Goal: Task Accomplishment & Management: Complete application form

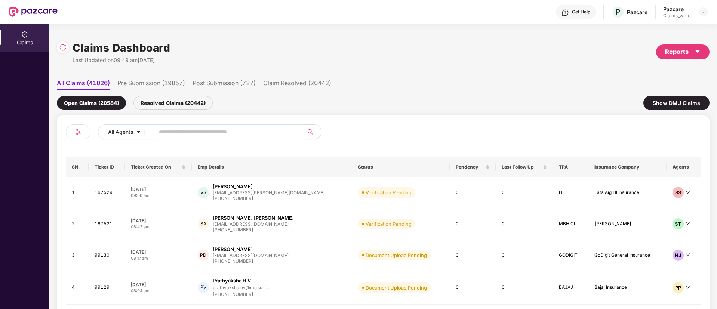
click at [181, 130] on input "text" at bounding box center [226, 131] width 134 height 11
paste input "******"
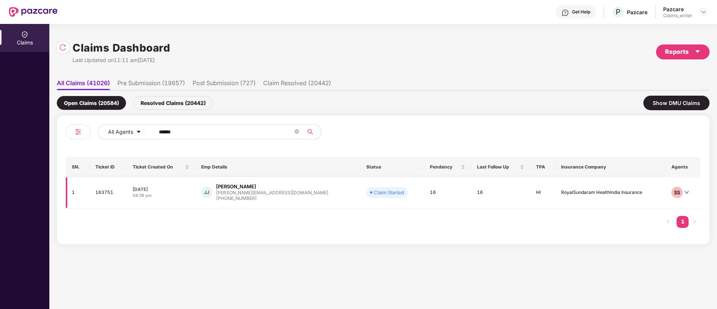
type input "******"
click at [104, 193] on td "163751" at bounding box center [107, 192] width 37 height 31
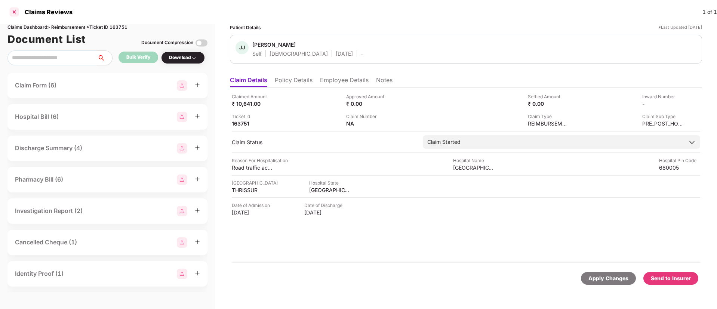
click at [13, 11] on div at bounding box center [14, 12] width 12 height 12
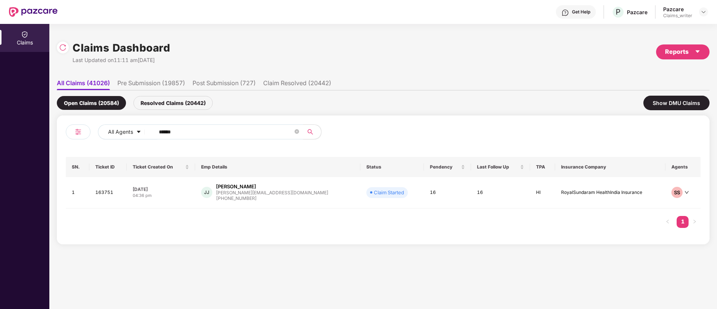
drag, startPoint x: 187, startPoint y: 133, endPoint x: 154, endPoint y: 134, distance: 32.5
click at [154, 134] on span "******" at bounding box center [226, 132] width 153 height 15
paste input "text"
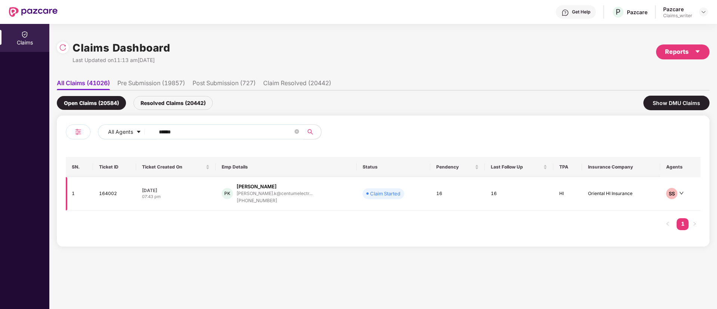
type input "******"
click at [107, 197] on td "164002" at bounding box center [114, 194] width 43 height 34
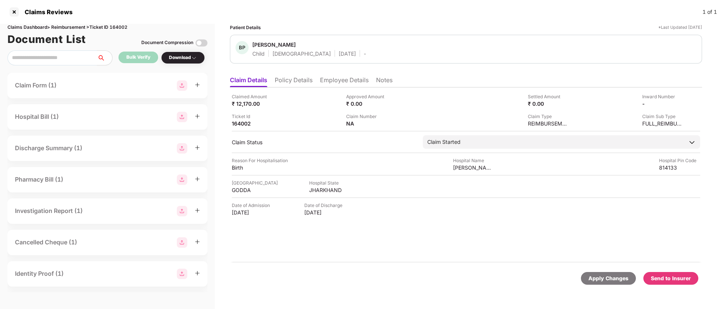
click at [331, 79] on li "Employee Details" at bounding box center [344, 81] width 49 height 11
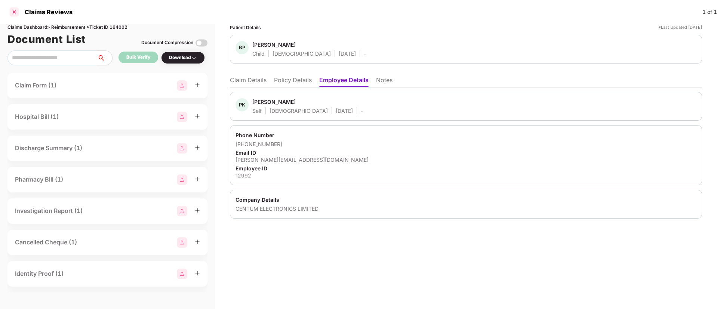
click at [13, 11] on div at bounding box center [14, 12] width 12 height 12
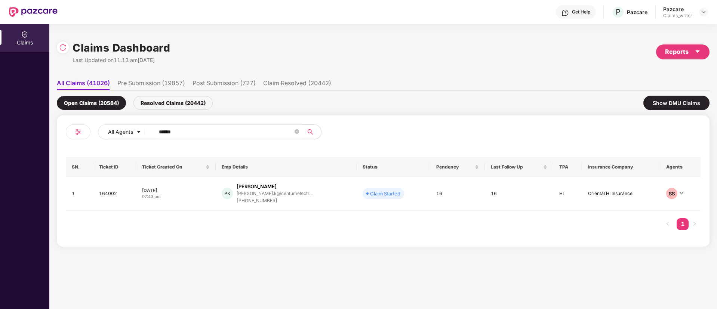
drag, startPoint x: 193, startPoint y: 128, endPoint x: 150, endPoint y: 128, distance: 42.6
click at [150, 128] on span "******" at bounding box center [226, 132] width 153 height 15
paste input "text"
type input "******"
click at [105, 198] on td "164006" at bounding box center [114, 194] width 43 height 34
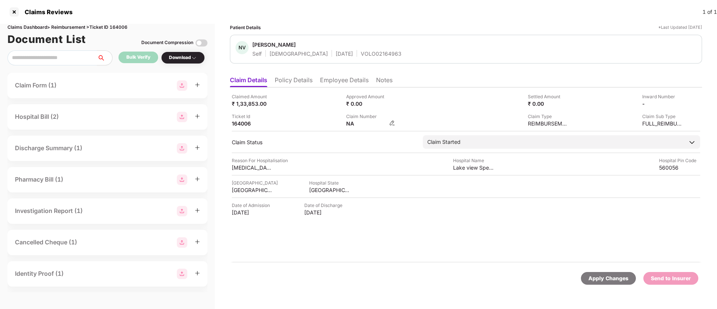
click at [390, 122] on img at bounding box center [392, 123] width 6 height 6
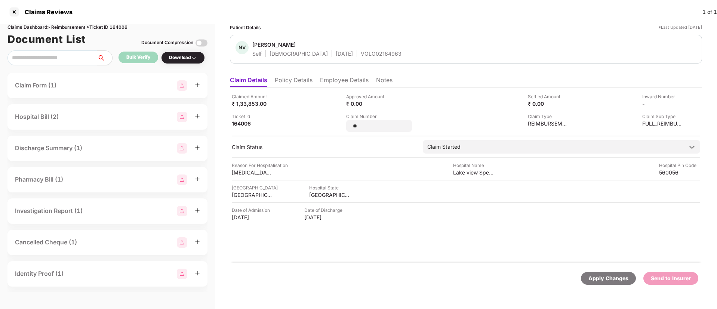
drag, startPoint x: 371, startPoint y: 128, endPoint x: 344, endPoint y: 124, distance: 26.6
click at [344, 124] on div "Claimed Amount ₹ 1,33,853.00 Approved Amount ₹ 0.00 Settled Amount ₹ 0.00 Inwar…" at bounding box center [466, 112] width 468 height 39
type input "*******"
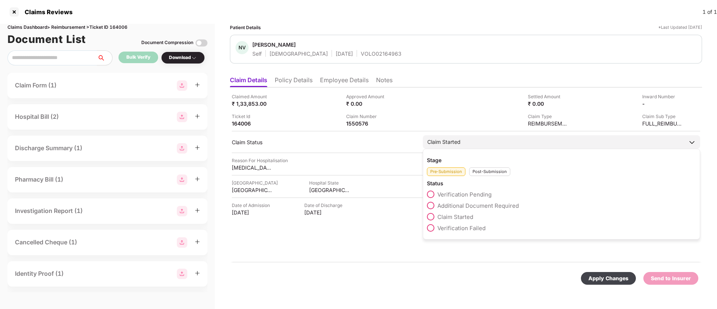
click at [494, 178] on div "Stage Pre-Submission Post-Submission Status Verification Pending Additional Doc…" at bounding box center [561, 194] width 277 height 91
drag, startPoint x: 481, startPoint y: 170, endPoint x: 447, endPoint y: 197, distance: 43.7
click at [481, 170] on div "Post-Submission" at bounding box center [489, 171] width 41 height 9
click at [427, 208] on div "Stage Pre-Submission Post-Submission Status Claim Approved Claim Under Process …" at bounding box center [561, 205] width 277 height 113
click at [431, 205] on span at bounding box center [430, 205] width 7 height 7
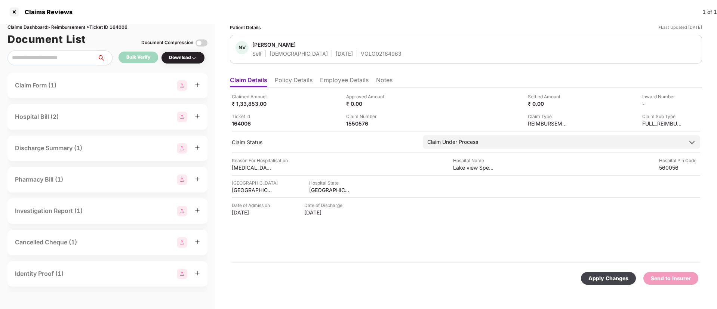
click at [604, 278] on div "Apply Changes" at bounding box center [608, 278] width 40 height 8
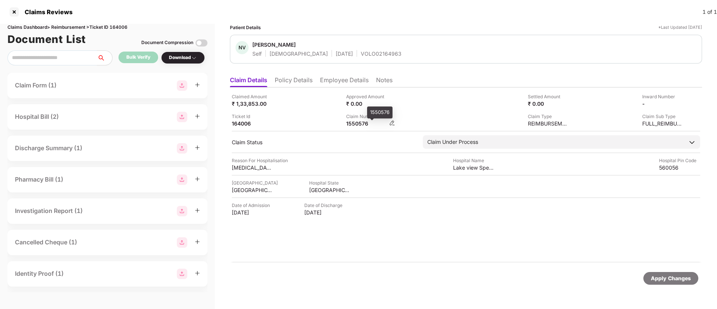
click at [350, 125] on div "1550576" at bounding box center [366, 123] width 41 height 7
copy div "1550576"
click at [331, 79] on li "Employee Details" at bounding box center [344, 81] width 49 height 11
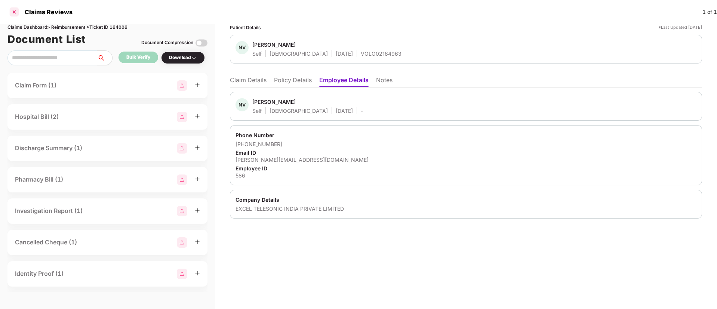
click at [15, 10] on div at bounding box center [14, 12] width 12 height 12
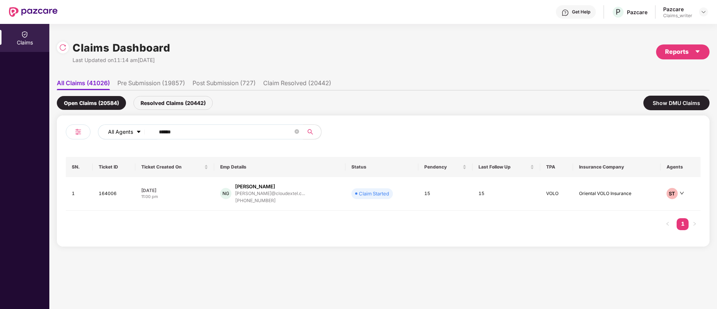
drag, startPoint x: 195, startPoint y: 134, endPoint x: 135, endPoint y: 128, distance: 60.9
click at [135, 128] on div "All Agents ******" at bounding box center [288, 132] width 381 height 15
paste input "text"
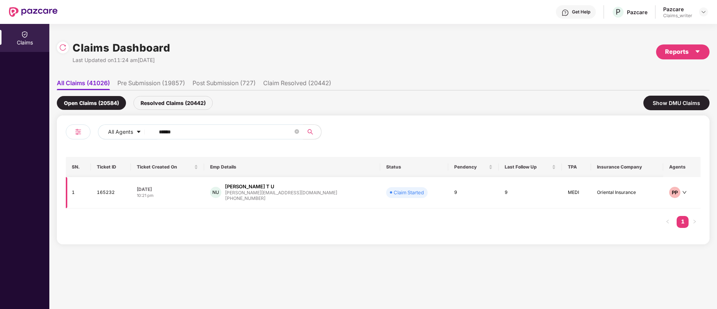
type input "******"
click at [111, 195] on td "165232" at bounding box center [111, 192] width 40 height 31
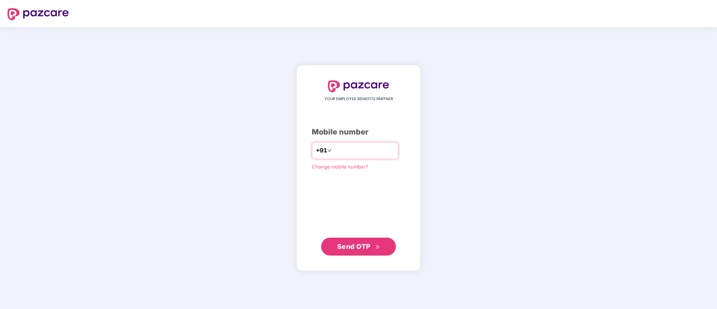
click at [350, 149] on input "number" at bounding box center [363, 151] width 61 height 12
type input "**********"
click at [351, 248] on span "Send OTP" at bounding box center [353, 247] width 33 height 8
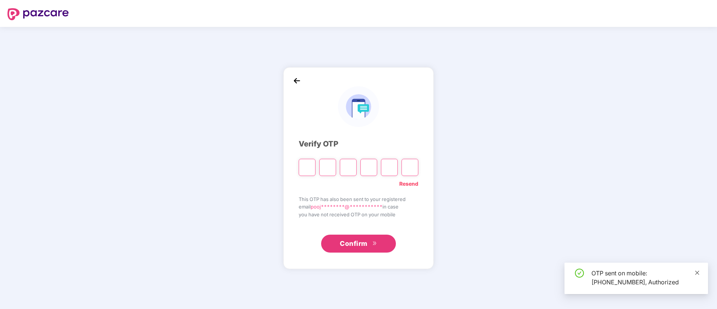
click at [699, 273] on icon "close" at bounding box center [697, 272] width 5 height 5
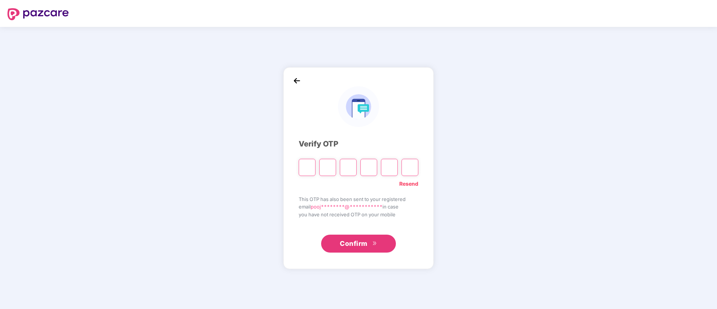
click at [307, 167] on input "Please enter verification code. Digit 1" at bounding box center [307, 167] width 17 height 17
type input "*"
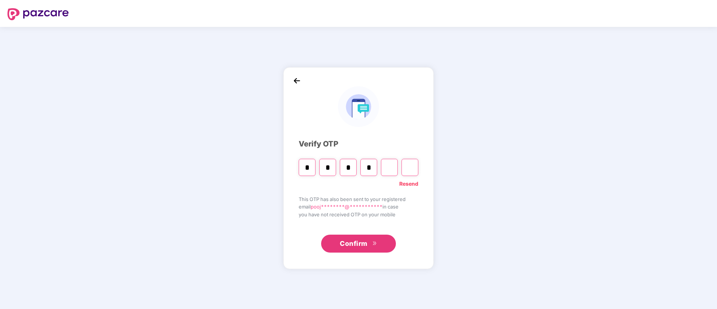
type input "*"
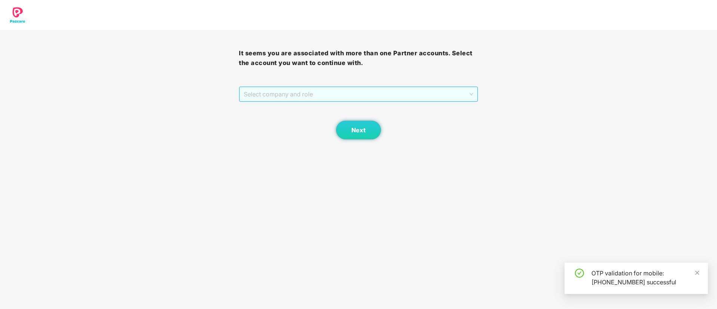
click at [314, 94] on span "Select company and role" at bounding box center [358, 94] width 229 height 14
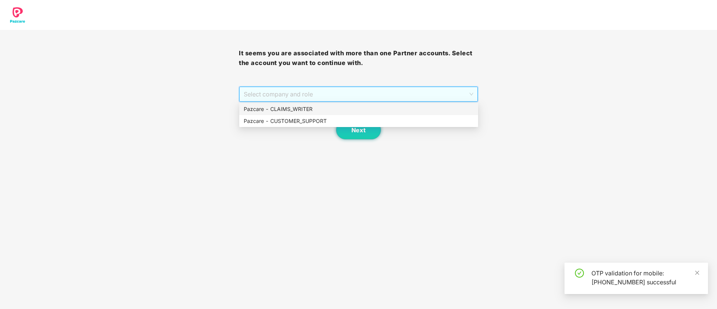
click at [320, 110] on div "Pazcare - CLAIMS_WRITER" at bounding box center [359, 109] width 230 height 8
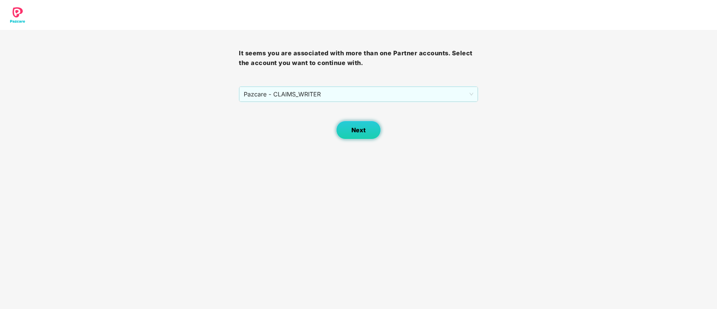
click at [351, 129] on span "Next" at bounding box center [358, 130] width 14 height 7
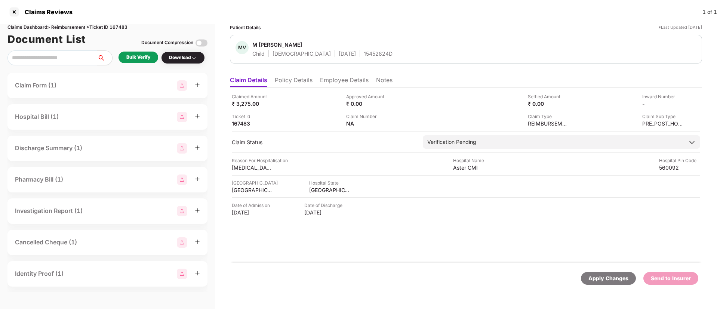
click at [136, 55] on div "Bulk Verify" at bounding box center [138, 57] width 24 height 7
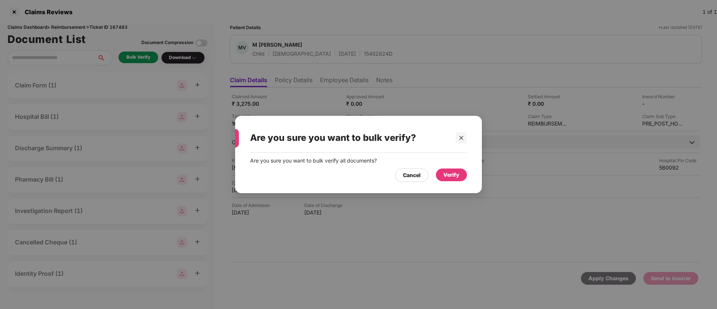
click at [454, 175] on div "Verify" at bounding box center [451, 175] width 16 height 8
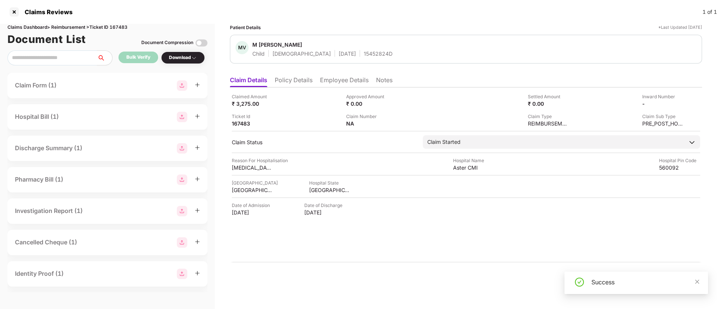
click at [188, 58] on div "Download" at bounding box center [183, 57] width 28 height 7
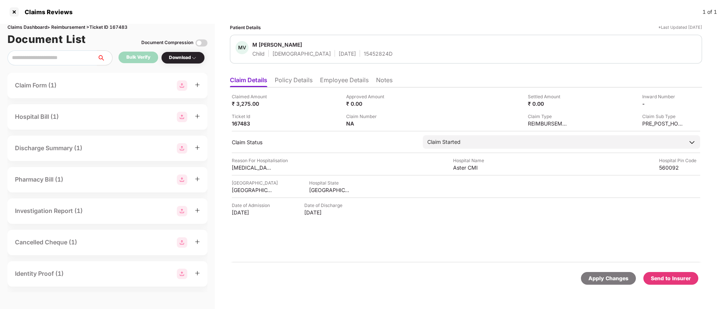
click at [188, 58] on div "Download" at bounding box center [183, 57] width 28 height 7
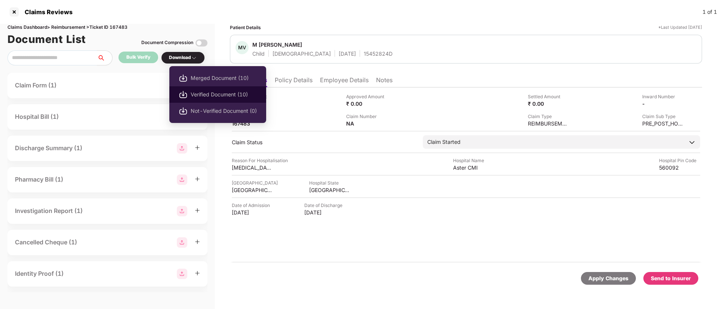
click at [209, 93] on span "Verified Document (10)" at bounding box center [224, 94] width 66 height 8
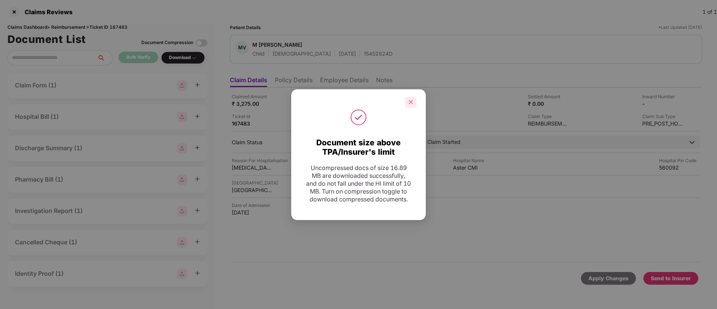
click at [412, 99] on icon "close" at bounding box center [410, 101] width 5 height 5
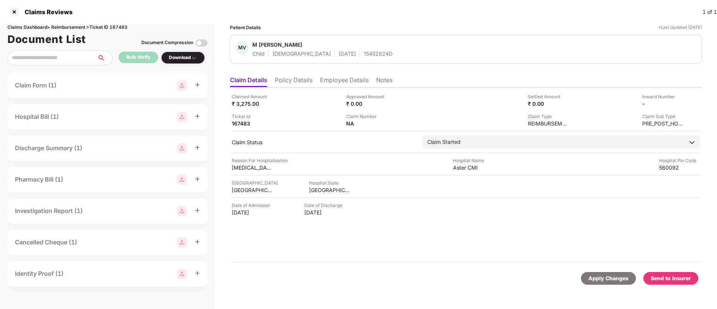
click at [671, 275] on div "Send to Insurer" at bounding box center [671, 278] width 40 height 8
click at [289, 83] on li "Policy Details" at bounding box center [294, 81] width 38 height 11
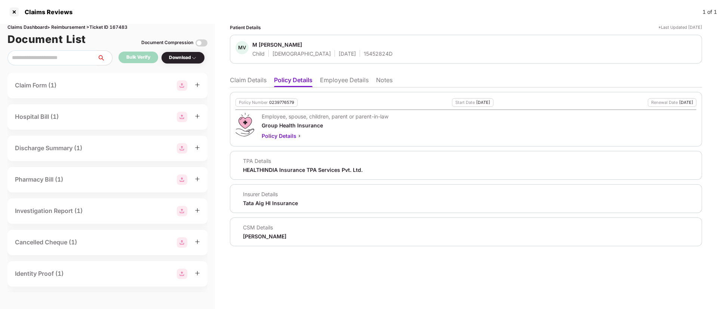
click at [261, 81] on li "Claim Details" at bounding box center [248, 81] width 37 height 11
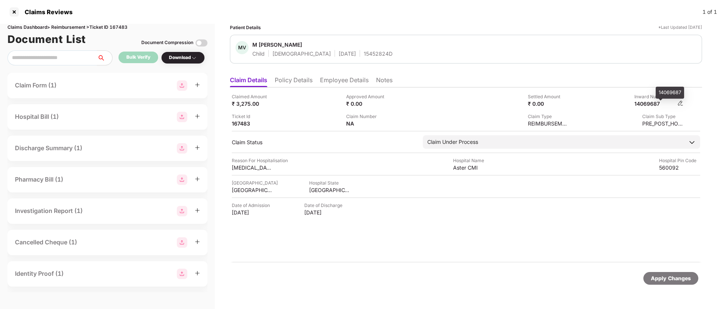
click at [651, 104] on div "14069687" at bounding box center [654, 103] width 41 height 7
click at [651, 103] on div "14069687" at bounding box center [654, 103] width 41 height 7
copy div "14069687"
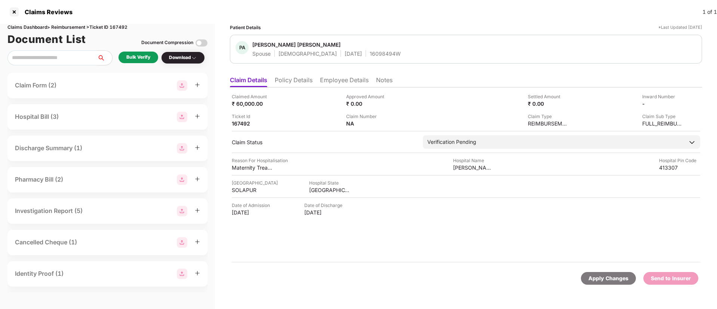
click at [137, 61] on div "Bulk Verify" at bounding box center [139, 58] width 40 height 12
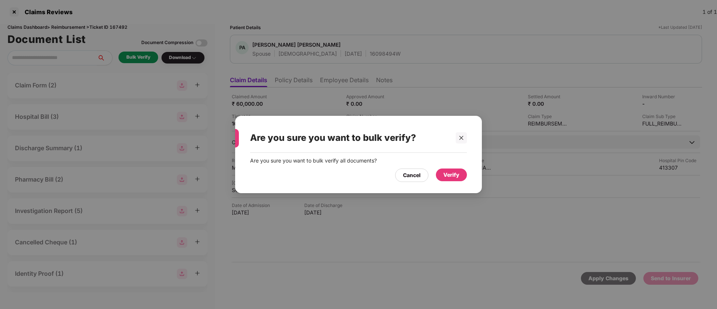
click at [438, 173] on div "Verify" at bounding box center [451, 175] width 31 height 13
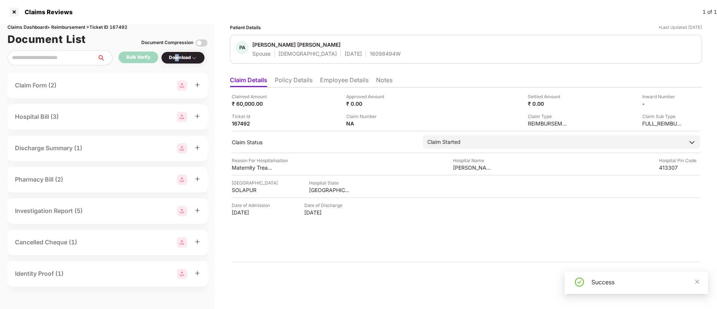
click at [177, 59] on div "Download" at bounding box center [183, 57] width 28 height 7
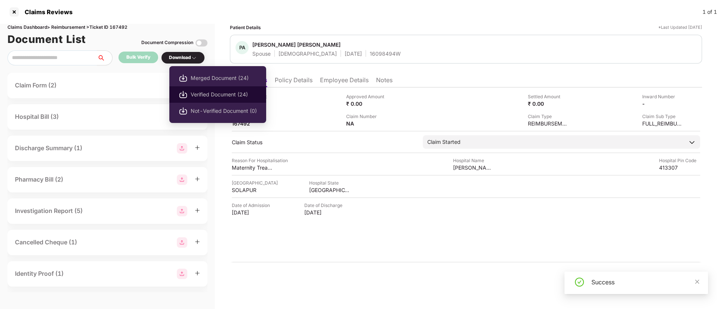
click at [203, 92] on span "Verified Document (24)" at bounding box center [224, 94] width 66 height 8
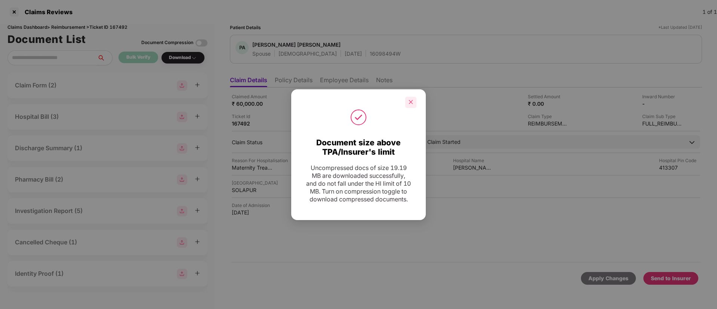
click at [410, 99] on icon "close" at bounding box center [410, 101] width 5 height 5
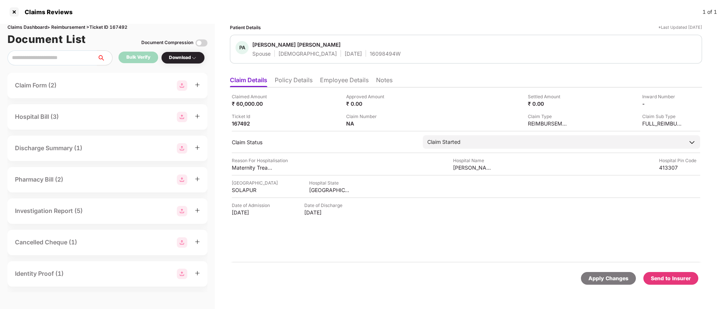
click at [672, 279] on div "Send to Insurer" at bounding box center [671, 278] width 40 height 8
click at [294, 83] on li "Policy Details" at bounding box center [294, 81] width 38 height 11
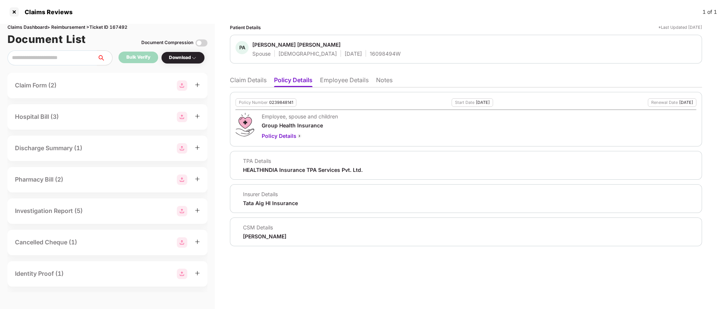
click at [255, 77] on li "Claim Details" at bounding box center [248, 81] width 37 height 11
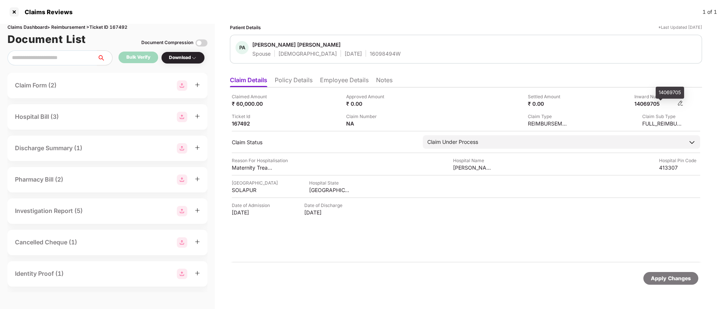
click at [647, 103] on div "14069705" at bounding box center [654, 103] width 41 height 7
copy div "14069705"
click at [329, 82] on li "Employee Details" at bounding box center [344, 81] width 49 height 11
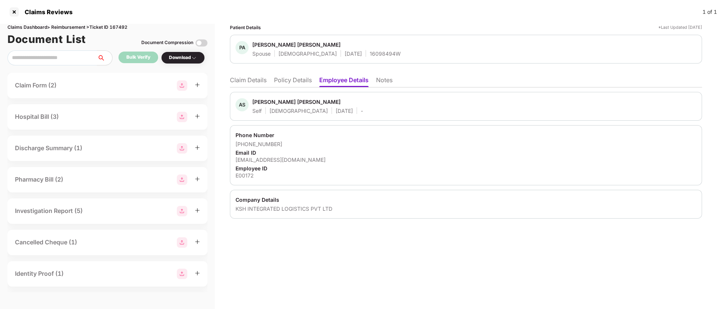
click at [284, 77] on li "Policy Details" at bounding box center [293, 81] width 38 height 11
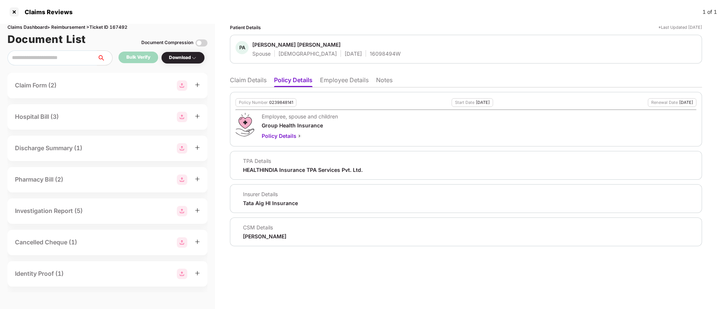
click at [245, 84] on li "Claim Details" at bounding box center [248, 81] width 37 height 11
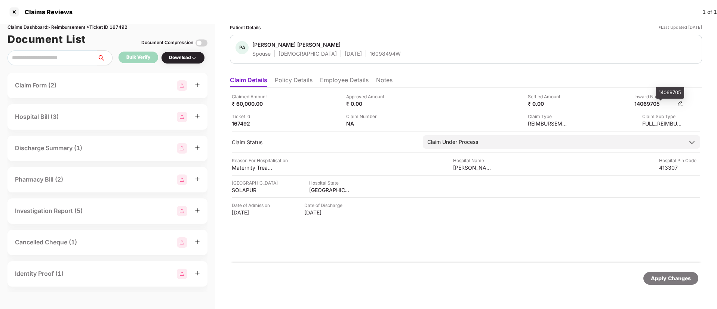
click at [648, 102] on div "14069705" at bounding box center [654, 103] width 41 height 7
copy div "14069705"
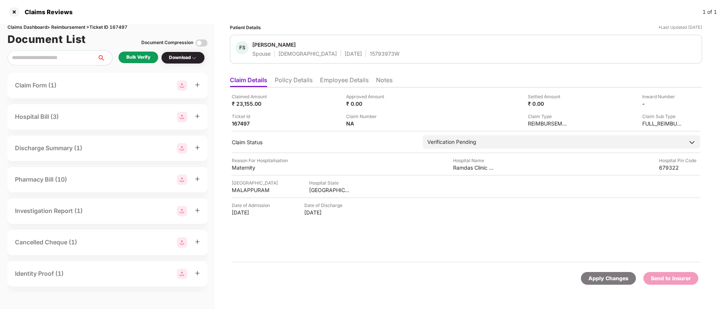
click at [141, 55] on div "Bulk Verify" at bounding box center [138, 57] width 24 height 7
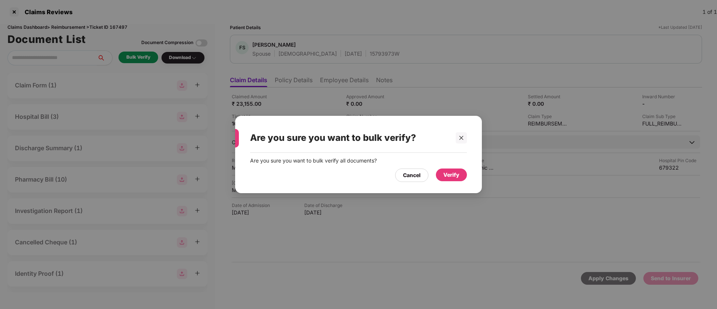
click at [451, 172] on div "Verify" at bounding box center [451, 175] width 16 height 8
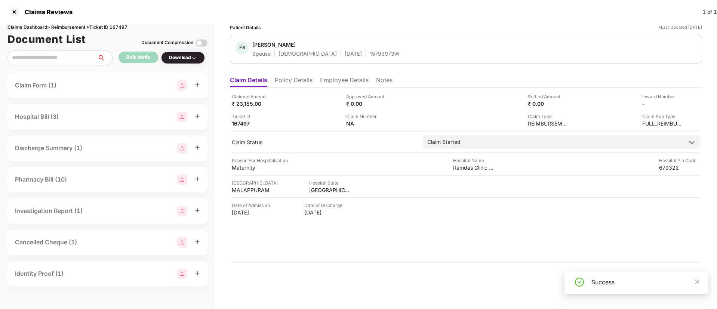
click at [190, 55] on div "Download" at bounding box center [183, 57] width 28 height 7
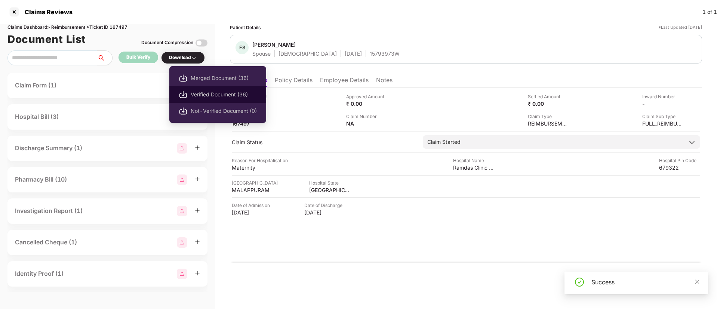
click at [201, 92] on span "Verified Document (36)" at bounding box center [224, 94] width 66 height 8
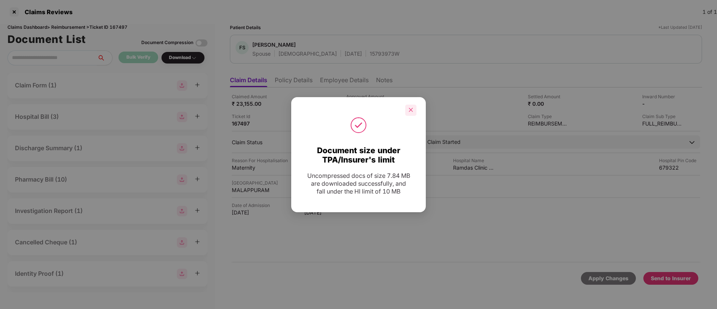
click at [414, 110] on div at bounding box center [410, 110] width 11 height 11
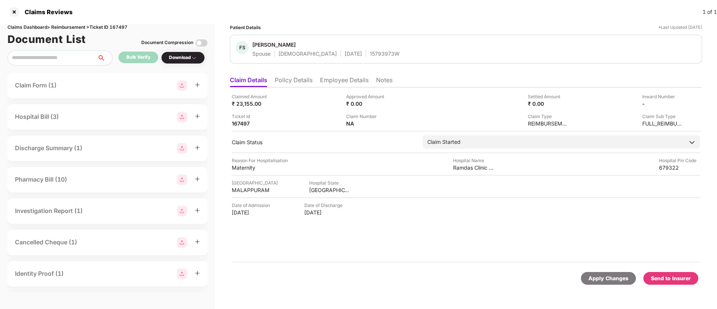
drag, startPoint x: 676, startPoint y: 279, endPoint x: 654, endPoint y: 267, distance: 24.9
click at [676, 279] on div "Send to Insurer" at bounding box center [671, 278] width 40 height 8
click at [296, 79] on li "Policy Details" at bounding box center [294, 81] width 38 height 11
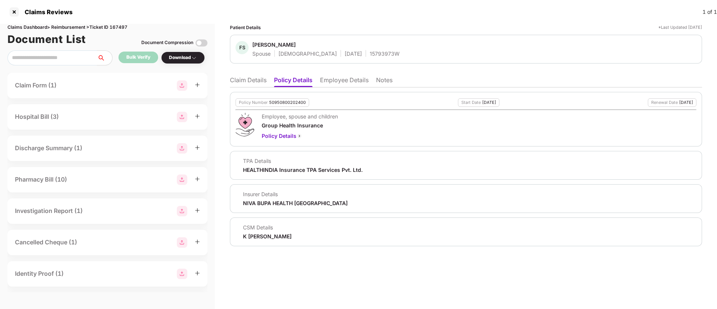
click at [335, 81] on li "Employee Details" at bounding box center [344, 81] width 49 height 11
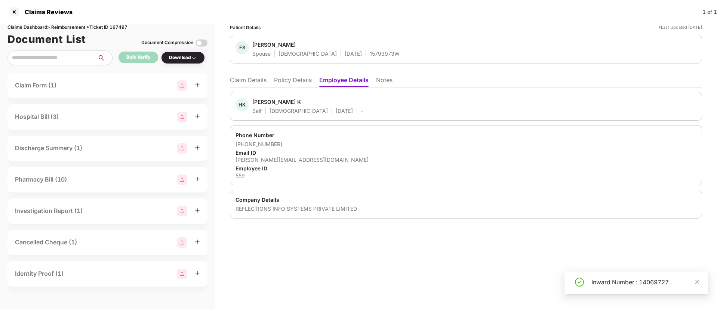
click at [282, 80] on li "Policy Details" at bounding box center [293, 81] width 38 height 11
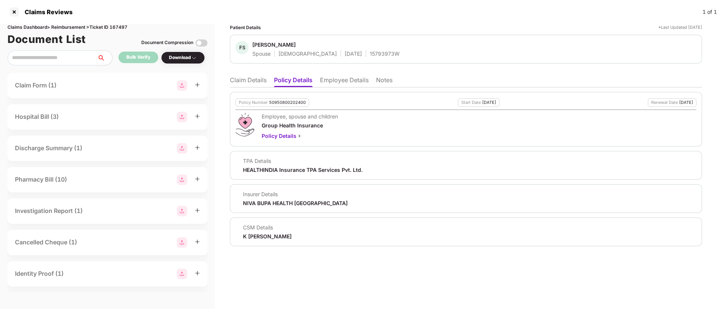
click at [256, 80] on li "Claim Details" at bounding box center [248, 81] width 37 height 11
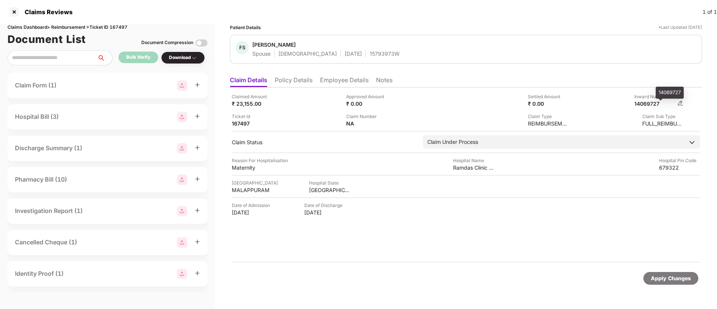
click at [647, 102] on div "14069727" at bounding box center [654, 103] width 41 height 7
copy div "14069727"
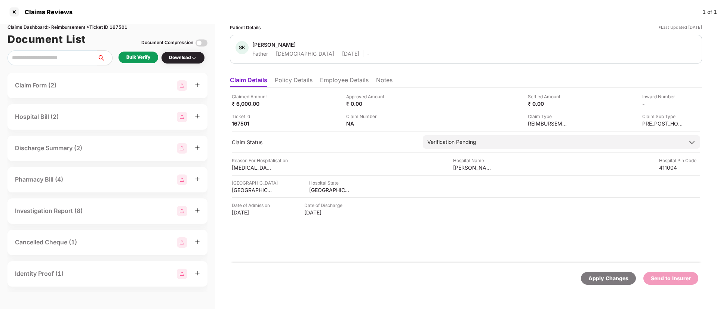
click at [305, 82] on li "Policy Details" at bounding box center [294, 81] width 38 height 11
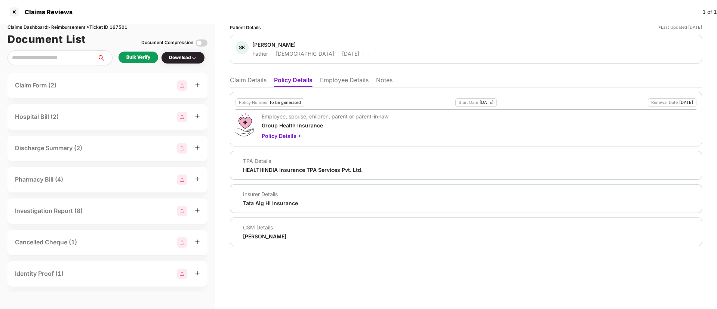
drag, startPoint x: 244, startPoint y: 236, endPoint x: 325, endPoint y: 233, distance: 81.2
click at [325, 233] on div "CSM Details [PERSON_NAME]" at bounding box center [466, 232] width 461 height 16
copy div "[PERSON_NAME]"
drag, startPoint x: 253, startPoint y: 45, endPoint x: 304, endPoint y: 46, distance: 50.5
click at [304, 46] on span "[PERSON_NAME]" at bounding box center [310, 45] width 117 height 9
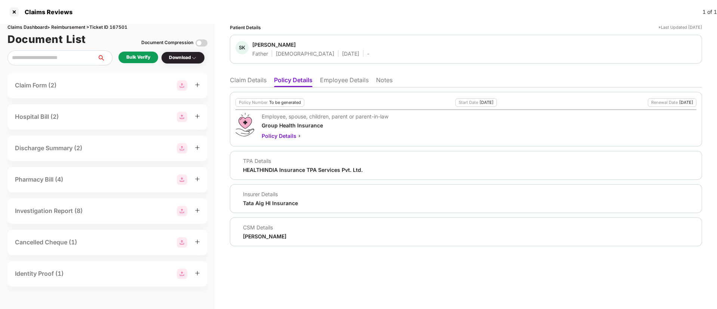
copy div "[PERSON_NAME]"
click at [336, 82] on li "Employee Details" at bounding box center [344, 81] width 49 height 11
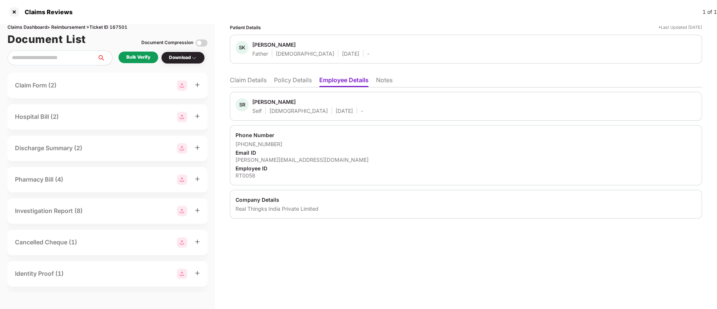
drag, startPoint x: 267, startPoint y: 99, endPoint x: 348, endPoint y: 99, distance: 80.8
click at [348, 99] on div "SR [PERSON_NAME] Self [DEMOGRAPHIC_DATA] [DATE] -" at bounding box center [466, 106] width 461 height 16
copy div "[PERSON_NAME]"
drag, startPoint x: 246, startPoint y: 143, endPoint x: 286, endPoint y: 145, distance: 39.7
click at [286, 145] on div "[PHONE_NUMBER]" at bounding box center [466, 144] width 461 height 7
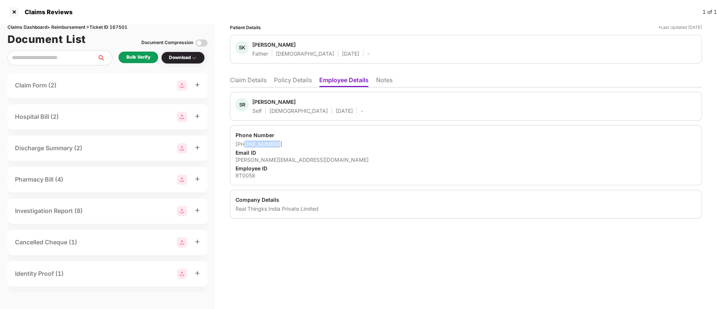
copy div "7387435089"
drag, startPoint x: 236, startPoint y: 159, endPoint x: 362, endPoint y: 159, distance: 125.6
click at [362, 159] on div "[PERSON_NAME][EMAIL_ADDRESS][DOMAIN_NAME]" at bounding box center [466, 159] width 461 height 7
copy div "[PERSON_NAME][EMAIL_ADDRESS][DOMAIN_NAME]"
click at [243, 175] on div "RT0058" at bounding box center [466, 175] width 461 height 7
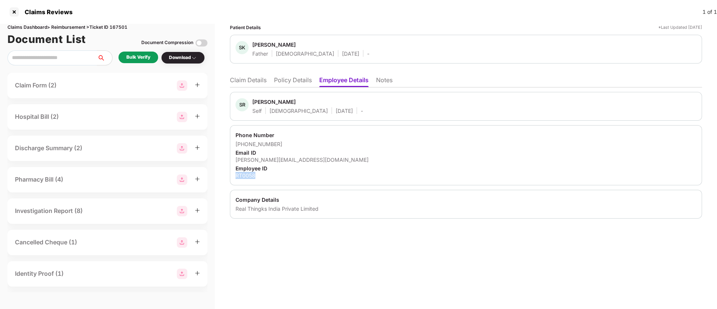
click at [243, 175] on div "RT0058" at bounding box center [466, 175] width 461 height 7
copy div "RT0058"
drag, startPoint x: 233, startPoint y: 209, endPoint x: 337, endPoint y: 209, distance: 103.9
click at [337, 209] on div "Company Details Real Thingks India Private Limited" at bounding box center [466, 204] width 472 height 29
copy div "Real Thingks India Private Limited"
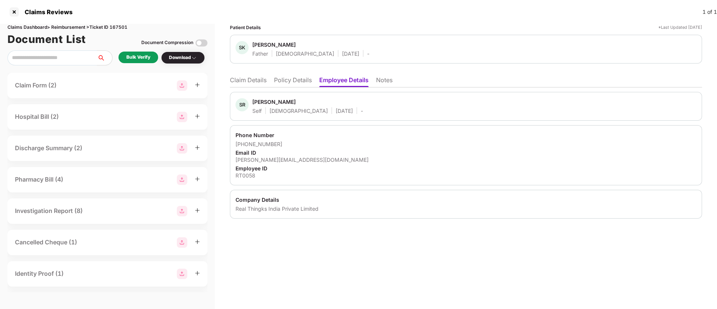
click at [341, 133] on div "Phone Number" at bounding box center [466, 135] width 461 height 7
drag, startPoint x: 346, startPoint y: 247, endPoint x: 350, endPoint y: 237, distance: 10.2
click at [347, 246] on div "Patient Details *Last Updated 21 Aug 2025 SK Shankar Kadlag Father Male 01 May …" at bounding box center [466, 166] width 502 height 285
click at [133, 53] on div "Bulk Verify" at bounding box center [139, 58] width 40 height 12
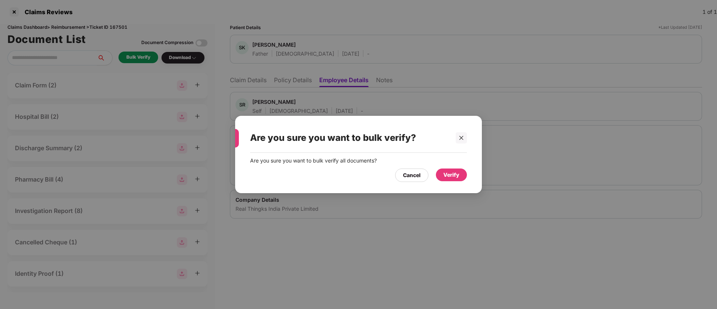
click at [449, 174] on div "Verify" at bounding box center [451, 175] width 16 height 8
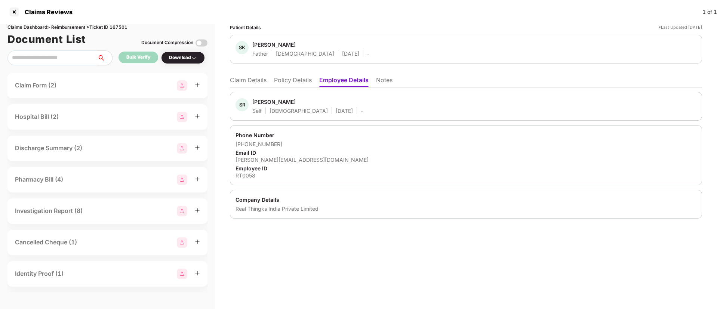
click at [234, 79] on li "Claim Details" at bounding box center [248, 81] width 37 height 11
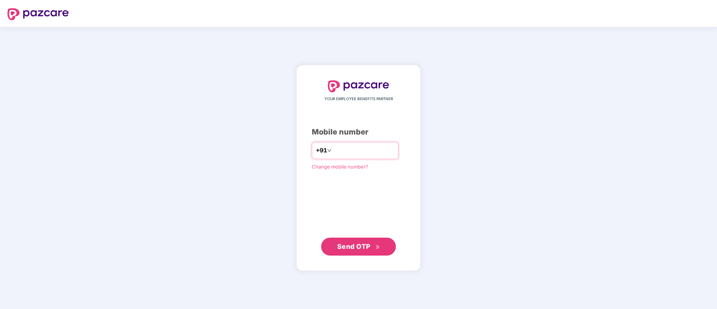
click at [339, 150] on input "number" at bounding box center [363, 151] width 61 height 12
type input "**********"
click at [354, 248] on span "Send OTP" at bounding box center [353, 247] width 33 height 8
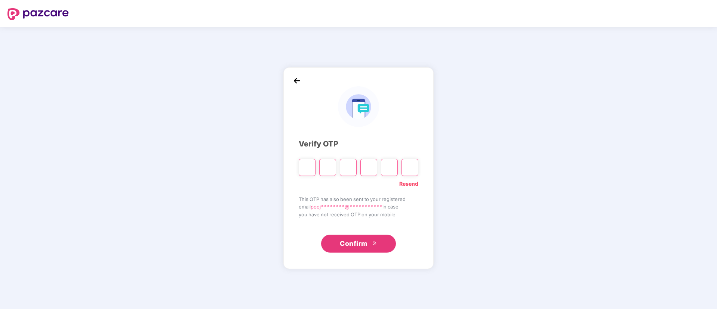
type input "*"
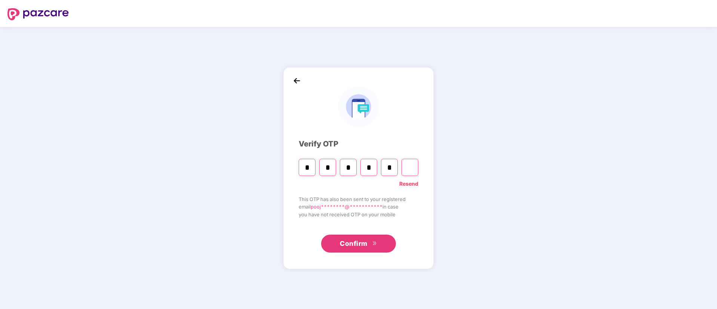
type input "*"
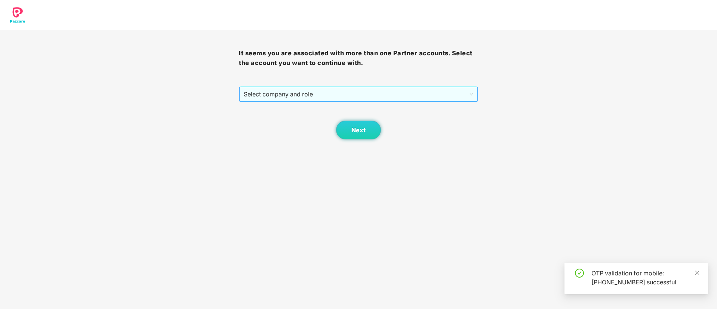
click at [318, 93] on span "Select company and role" at bounding box center [358, 94] width 229 height 14
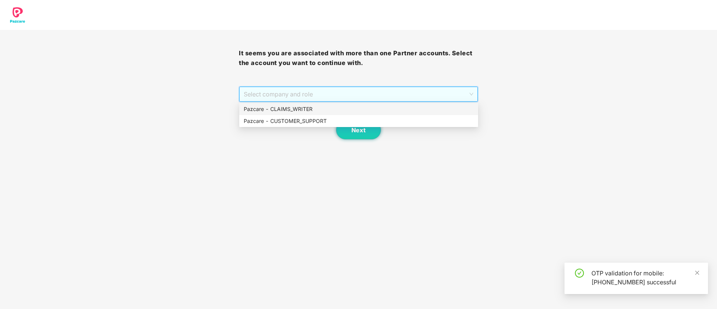
click at [310, 108] on div "Pazcare - CLAIMS_WRITER" at bounding box center [359, 109] width 230 height 8
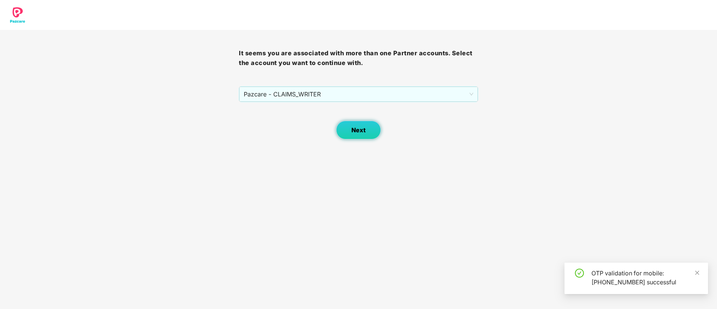
click at [347, 128] on button "Next" at bounding box center [358, 130] width 45 height 19
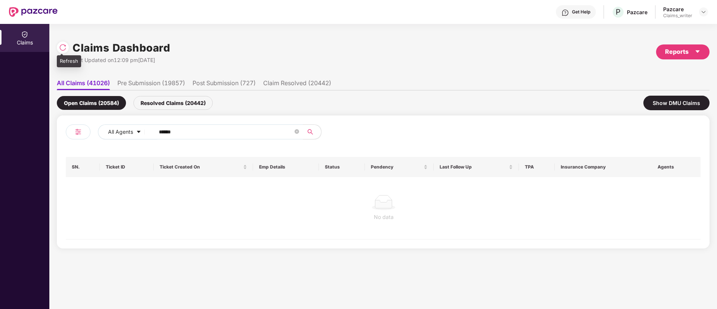
click at [61, 48] on img at bounding box center [62, 47] width 7 height 7
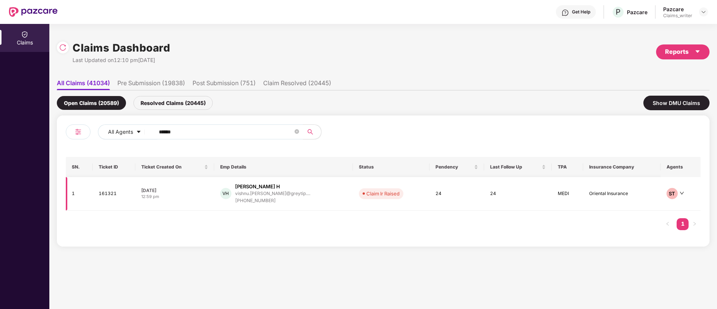
click at [105, 196] on td "161321" at bounding box center [114, 194] width 43 height 34
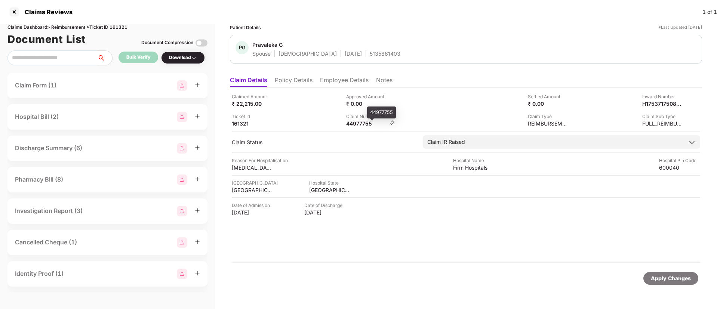
click at [354, 125] on div "44977755" at bounding box center [366, 123] width 41 height 7
copy div "44977755"
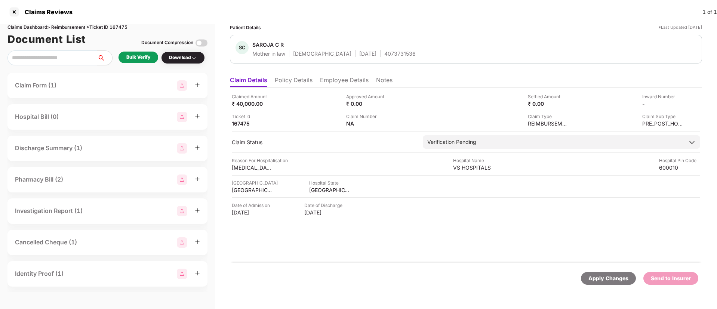
click at [141, 61] on div "Bulk Verify" at bounding box center [139, 58] width 40 height 12
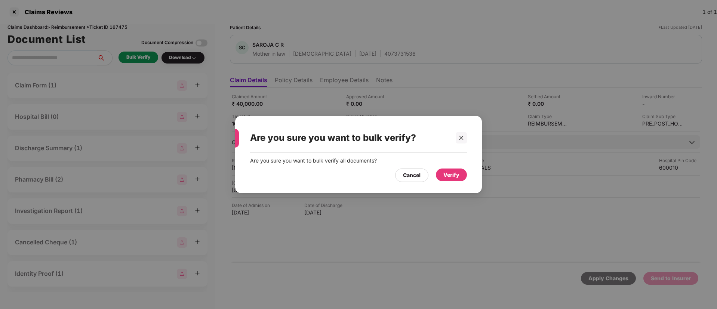
click at [452, 169] on div "Verify" at bounding box center [451, 175] width 31 height 13
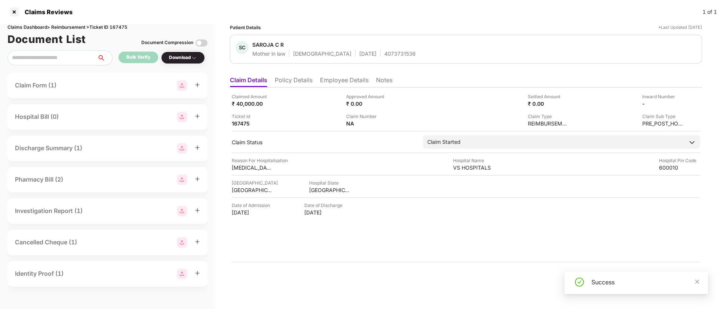
click at [183, 57] on div "Download" at bounding box center [183, 57] width 28 height 7
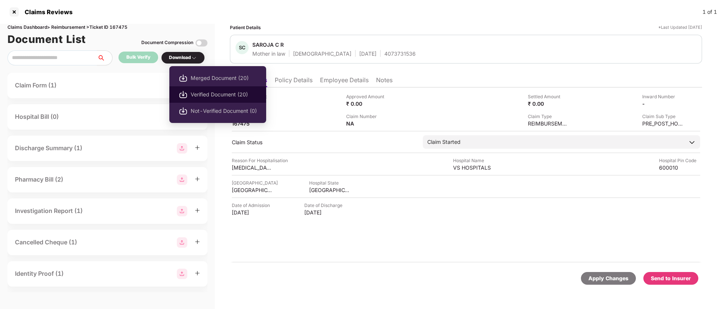
click at [211, 93] on span "Verified Document (20)" at bounding box center [224, 94] width 66 height 8
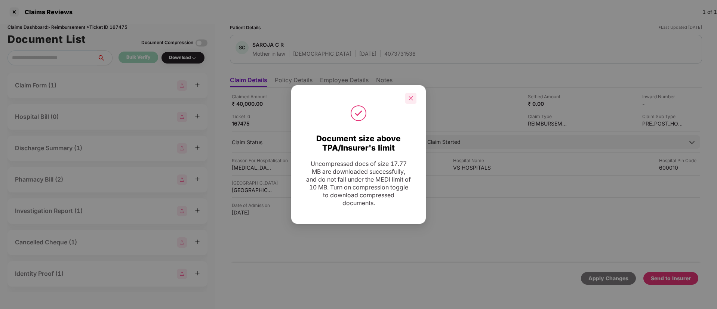
click at [409, 100] on icon "close" at bounding box center [411, 98] width 4 height 4
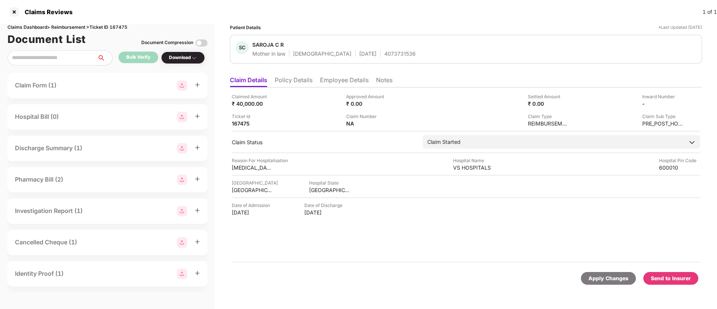
click at [294, 83] on li "Policy Details" at bounding box center [294, 81] width 38 height 11
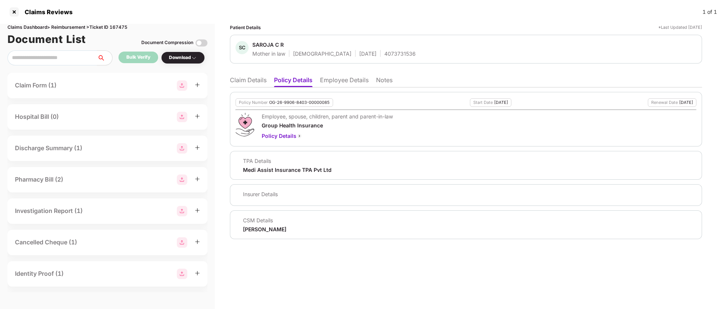
click at [334, 84] on li "Employee Details" at bounding box center [344, 81] width 49 height 11
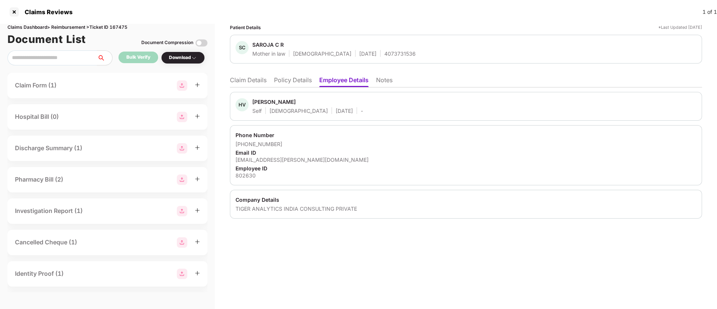
click at [251, 82] on li "Claim Details" at bounding box center [248, 81] width 37 height 11
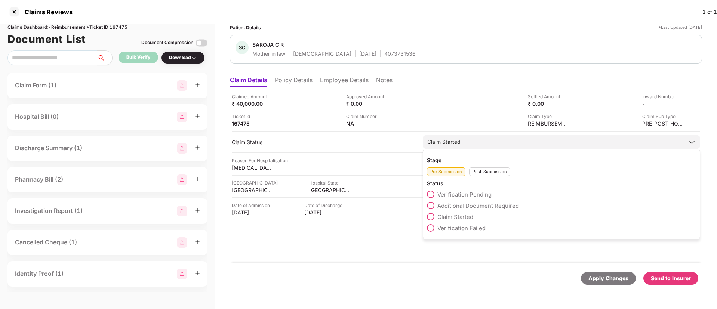
click at [432, 194] on span at bounding box center [430, 194] width 7 height 7
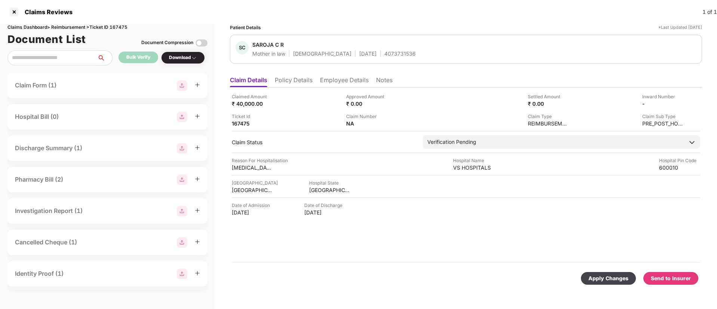
click at [607, 279] on div "Apply Changes" at bounding box center [608, 278] width 40 height 8
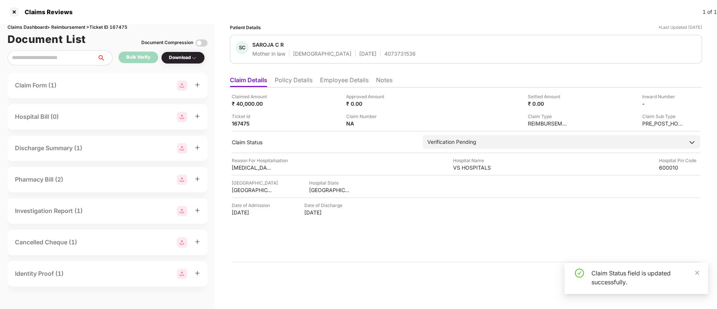
click at [121, 28] on div "Claims Dashboard > Reimbursement > Ticket ID 167475" at bounding box center [107, 27] width 200 height 7
copy div "167475"
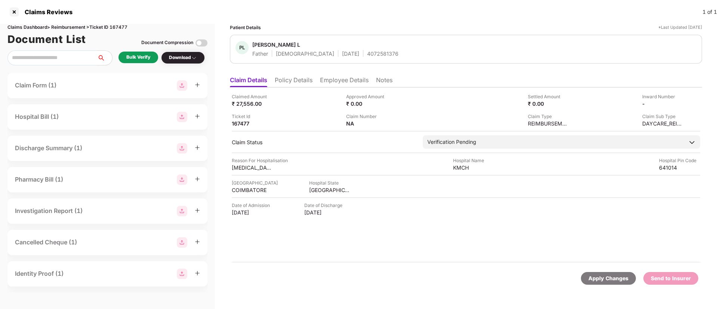
click at [304, 83] on li "Policy Details" at bounding box center [294, 81] width 38 height 11
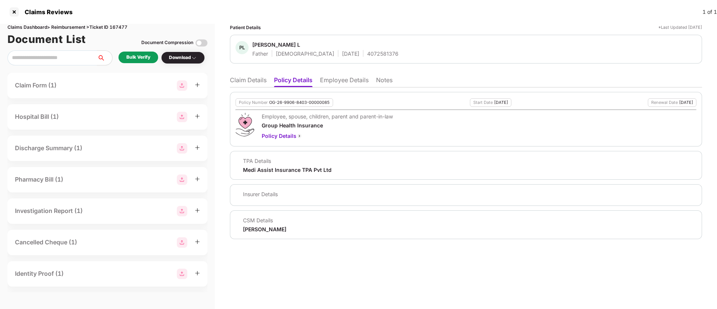
click at [330, 82] on li "Employee Details" at bounding box center [344, 81] width 49 height 11
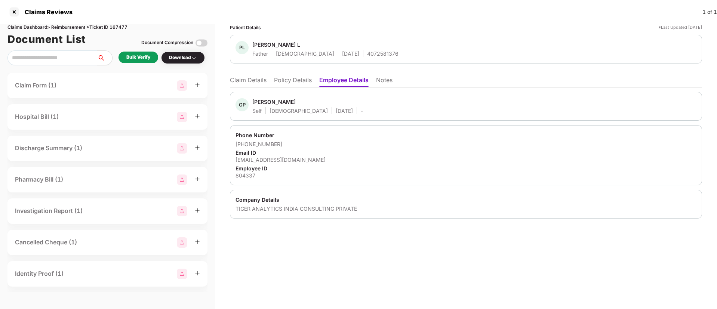
click at [122, 27] on div "Claims Dashboard > Reimbursement > Ticket ID 167477" at bounding box center [107, 27] width 200 height 7
copy div "167477"
drag, startPoint x: 655, startPoint y: 230, endPoint x: 615, endPoint y: 199, distance: 51.4
click at [655, 230] on div "Patient Details *Last Updated [DATE] [PERSON_NAME] L Father [DEMOGRAPHIC_DATA] …" at bounding box center [466, 166] width 502 height 285
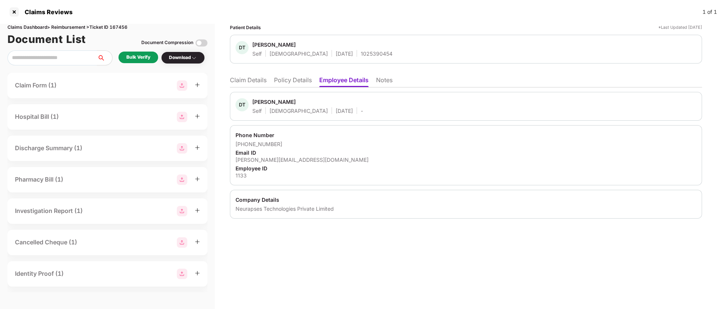
click at [293, 83] on li "Policy Details" at bounding box center [293, 81] width 38 height 11
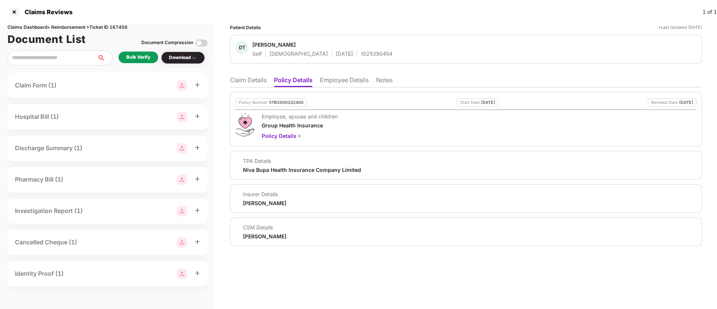
click at [361, 51] on div "1025390454" at bounding box center [377, 53] width 32 height 7
copy div "1025390454"
click at [261, 79] on li "Claim Details" at bounding box center [248, 81] width 37 height 11
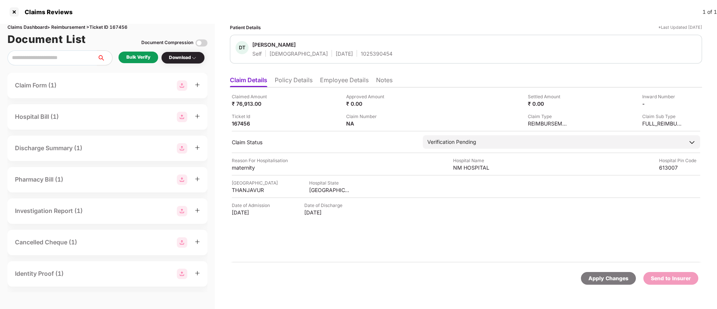
click at [336, 82] on li "Employee Details" at bounding box center [344, 81] width 49 height 11
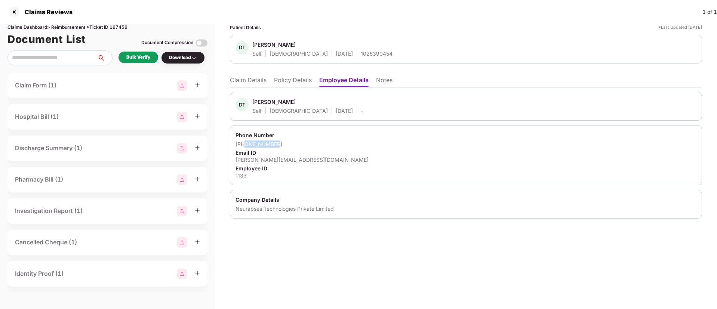
drag, startPoint x: 245, startPoint y: 144, endPoint x: 289, endPoint y: 146, distance: 44.1
click at [289, 146] on div "+919524262480" at bounding box center [466, 144] width 461 height 7
copy div "9524262480"
drag, startPoint x: 235, startPoint y: 162, endPoint x: 308, endPoint y: 159, distance: 73.7
click at [308, 159] on div "Phone Number +919524262480 Email ID devika@neurapses.com Employee ID 1133" at bounding box center [466, 155] width 472 height 60
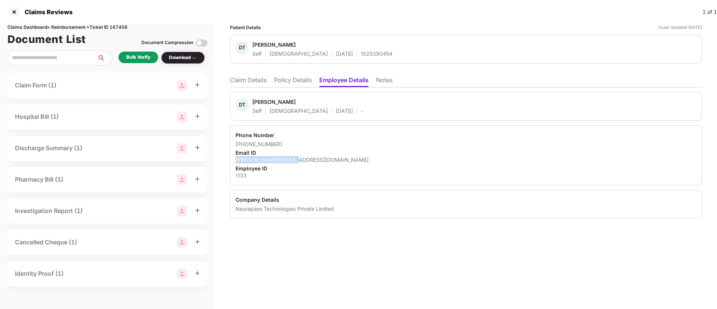
copy div "devika@neurapses.com"
click at [261, 80] on li "Claim Details" at bounding box center [248, 81] width 37 height 11
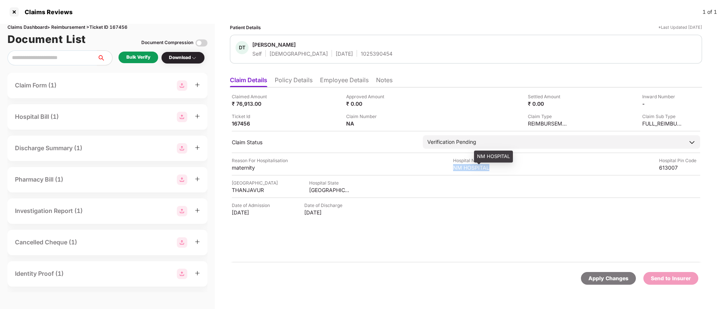
drag, startPoint x: 449, startPoint y: 167, endPoint x: 488, endPoint y: 166, distance: 39.3
click at [488, 166] on div "Reason For Hospitalisation maternity Hospital Name NM HOSPITAL Hospital Pin Cod…" at bounding box center [466, 164] width 468 height 14
copy div "NM HOSPITAL"
click at [246, 190] on div "THANJAVUR" at bounding box center [252, 190] width 41 height 7
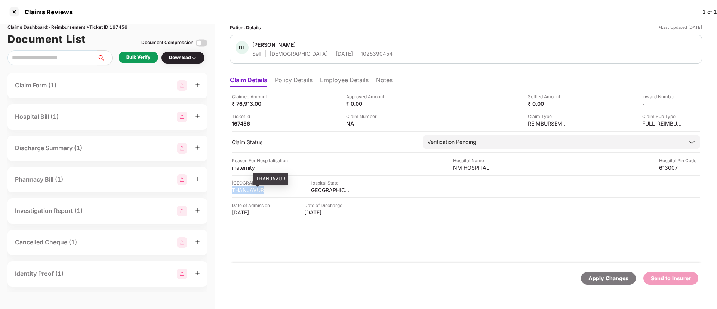
copy div "THANJAVUR"
drag, startPoint x: 451, startPoint y: 167, endPoint x: 489, endPoint y: 168, distance: 38.1
click at [489, 168] on div "Reason For Hospitalisation maternity Hospital Name NM HOSPITAL Hospital Pin Cod…" at bounding box center [466, 164] width 468 height 14
copy div "NM HOSPITAL"
click at [141, 57] on div "Bulk Verify" at bounding box center [138, 57] width 24 height 7
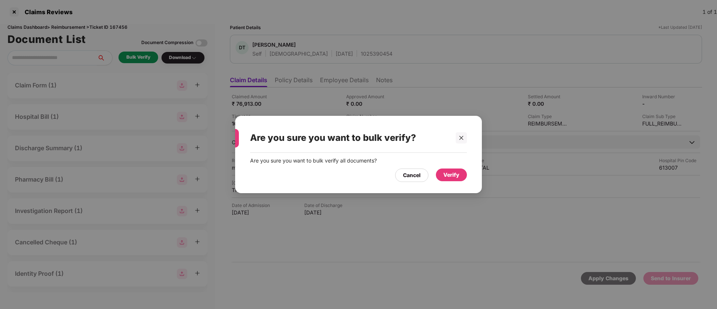
click at [456, 174] on div "Verify" at bounding box center [451, 175] width 16 height 8
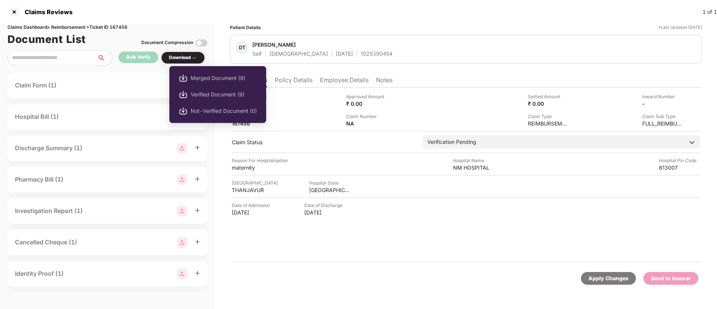
click at [190, 57] on div "Download" at bounding box center [183, 57] width 28 height 7
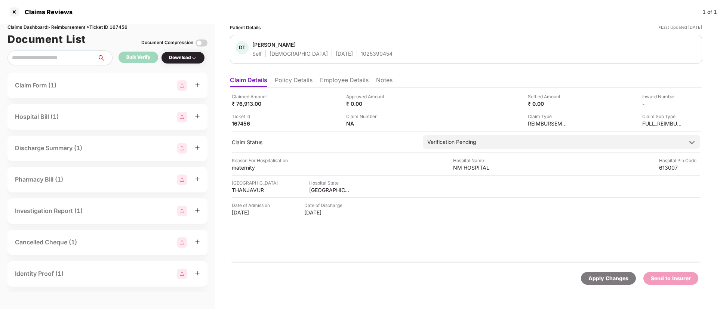
click at [190, 57] on div "Download" at bounding box center [183, 57] width 28 height 7
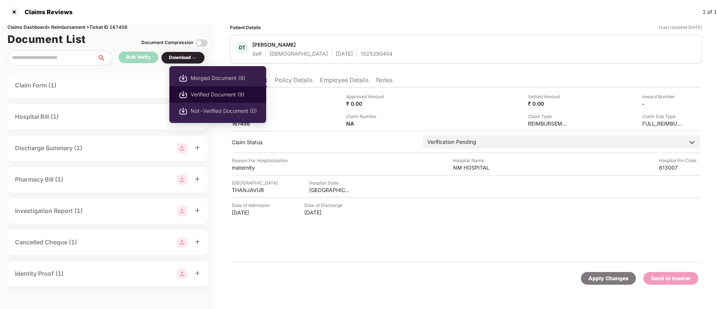
click at [226, 96] on span "Verified Document (9)" at bounding box center [224, 94] width 66 height 8
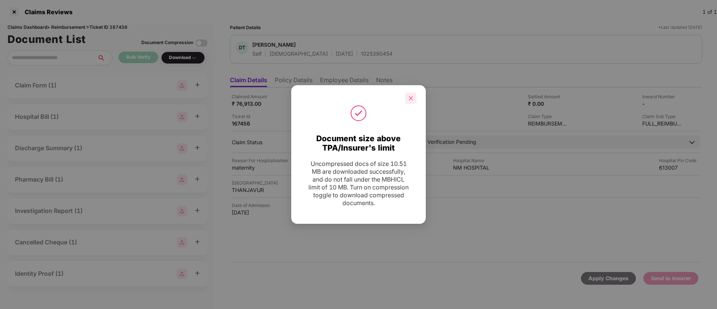
click at [415, 94] on div at bounding box center [410, 98] width 11 height 11
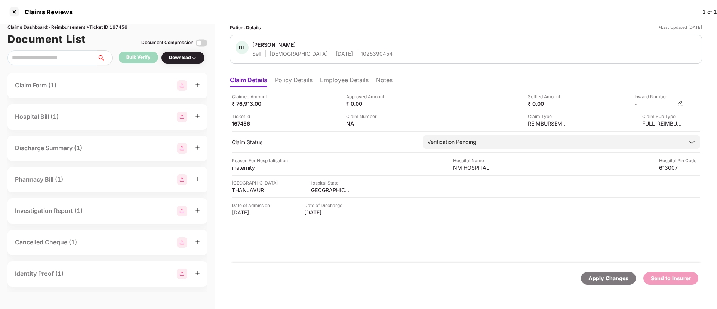
click at [679, 102] on img at bounding box center [680, 103] width 6 height 6
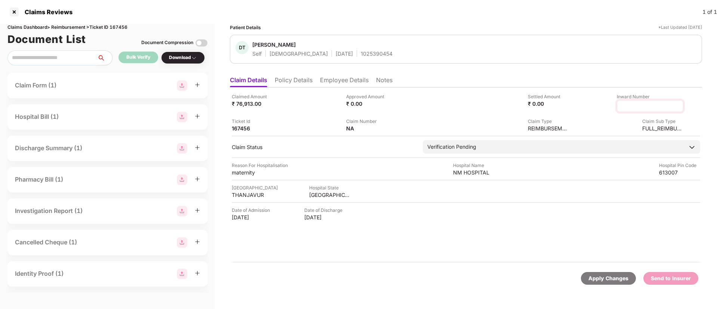
click at [636, 105] on input at bounding box center [650, 106] width 54 height 8
type input "**********"
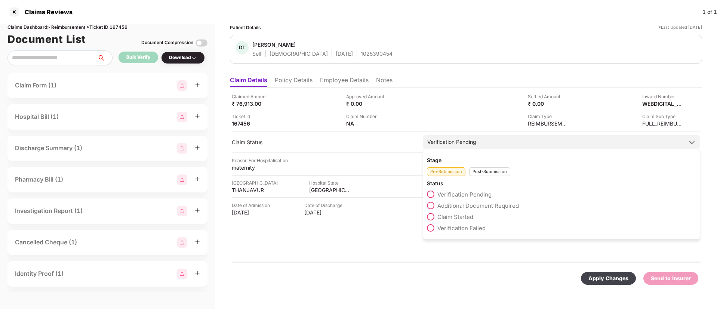
click at [485, 179] on div "Stage Pre-Submission Post-Submission Status Verification Pending Additional Doc…" at bounding box center [561, 194] width 277 height 91
click at [486, 172] on div "Post-Submission" at bounding box center [489, 171] width 41 height 9
click at [433, 207] on span at bounding box center [430, 205] width 7 height 7
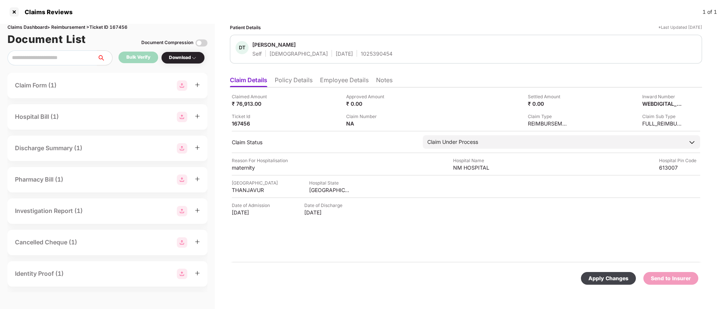
click at [610, 275] on div "Apply Changes" at bounding box center [608, 278] width 40 height 8
click at [361, 52] on div "1025390454" at bounding box center [377, 53] width 32 height 7
copy div "1025390454"
click at [291, 83] on li "Policy Details" at bounding box center [294, 81] width 38 height 11
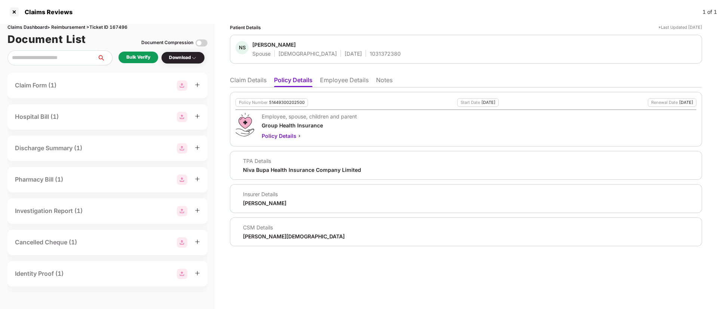
click at [328, 84] on li "Employee Details" at bounding box center [344, 81] width 49 height 11
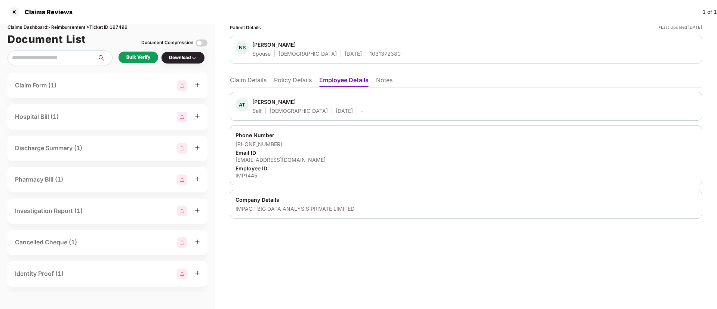
click at [370, 53] on div "1031372380" at bounding box center [385, 53] width 31 height 7
copy div "1031372380"
drag, startPoint x: 245, startPoint y: 143, endPoint x: 292, endPoint y: 146, distance: 46.8
click at [292, 146] on div "[PHONE_NUMBER]" at bounding box center [466, 144] width 461 height 7
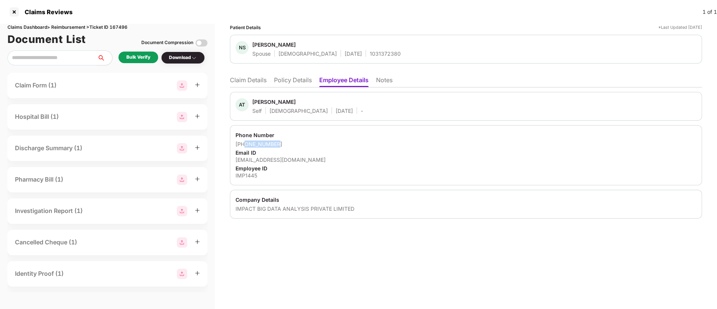
copy div "8002814731"
drag, startPoint x: 233, startPoint y: 157, endPoint x: 331, endPoint y: 159, distance: 98.4
click at [331, 159] on div "Phone Number [PHONE_NUMBER] Email ID [EMAIL_ADDRESS][DOMAIN_NAME] Employee ID I…" at bounding box center [466, 155] width 472 height 60
copy div "[EMAIL_ADDRESS][DOMAIN_NAME]"
click at [259, 79] on li "Claim Details" at bounding box center [248, 81] width 37 height 11
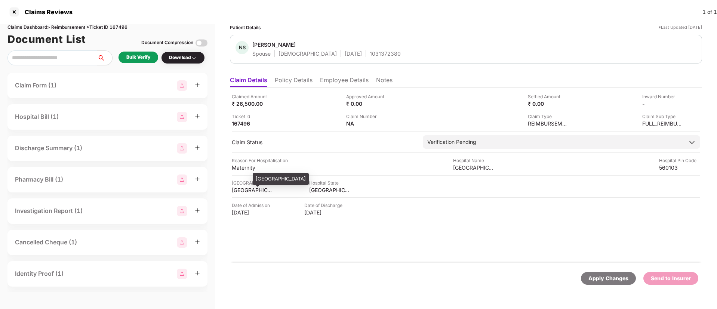
click at [247, 191] on div "[GEOGRAPHIC_DATA]" at bounding box center [252, 190] width 41 height 7
copy div "[GEOGRAPHIC_DATA]"
drag, startPoint x: 450, startPoint y: 168, endPoint x: 498, endPoint y: 167, distance: 48.2
click at [498, 167] on div "Reason For Hospitalisation Maternity Hospital Name [GEOGRAPHIC_DATA] [GEOGRAPHI…" at bounding box center [466, 164] width 468 height 14
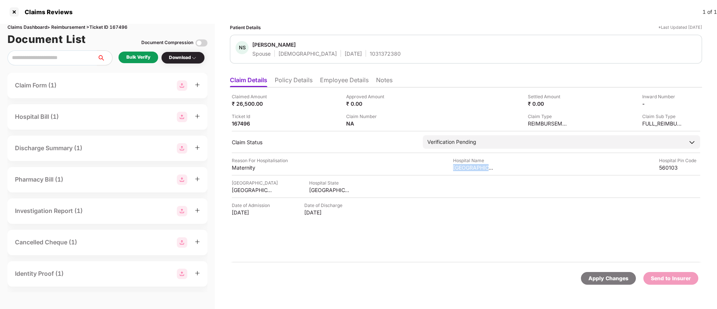
copy div "Cloudnine Hospita"
click at [142, 59] on div "Bulk Verify" at bounding box center [138, 57] width 24 height 7
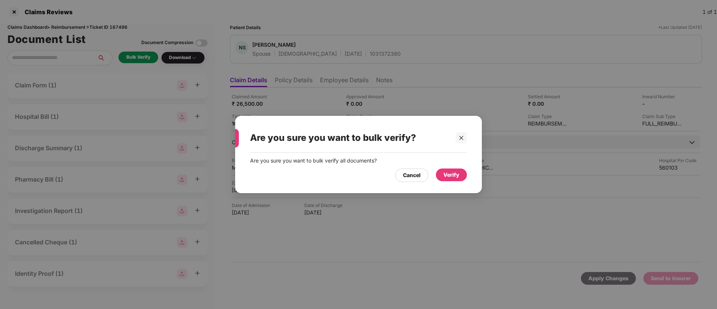
click at [449, 173] on div "Verify" at bounding box center [451, 175] width 16 height 8
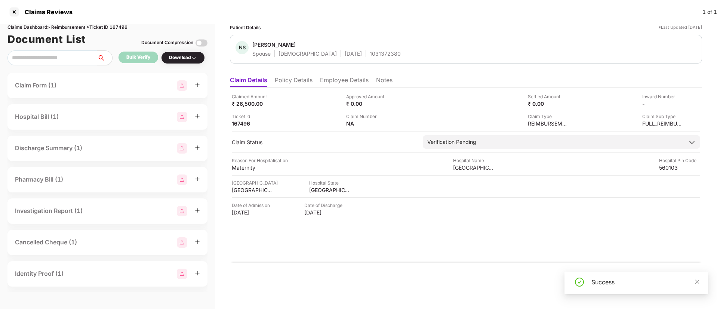
click at [182, 59] on div "Download" at bounding box center [183, 57] width 28 height 7
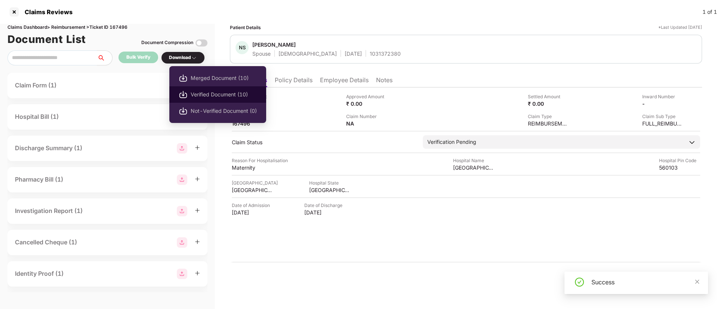
click at [203, 90] on span "Verified Document (10)" at bounding box center [224, 94] width 66 height 8
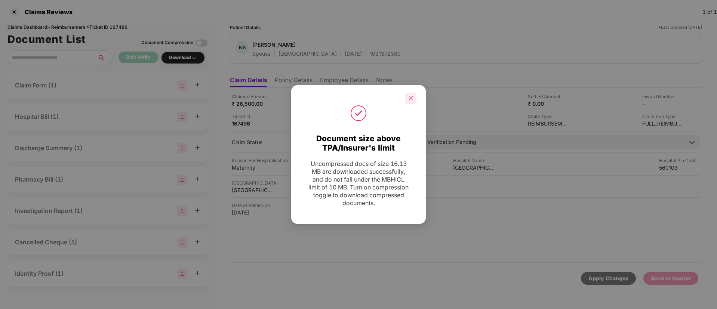
click at [411, 99] on icon "close" at bounding box center [411, 98] width 4 height 4
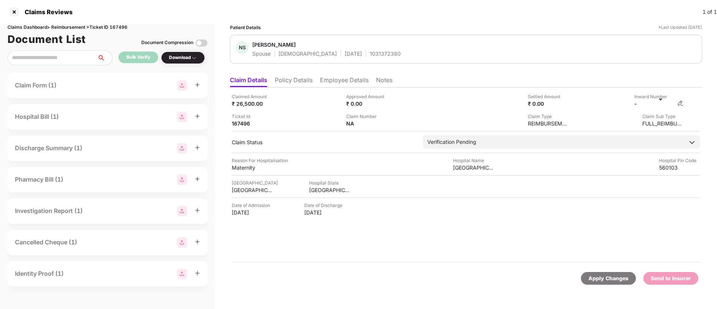
click at [680, 102] on img at bounding box center [680, 103] width 6 height 6
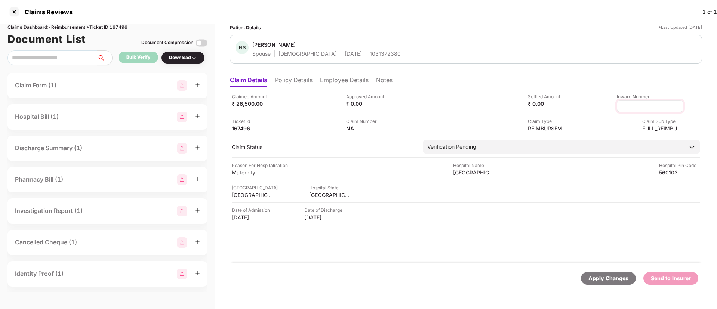
click at [645, 105] on input at bounding box center [650, 106] width 54 height 8
type input "**********"
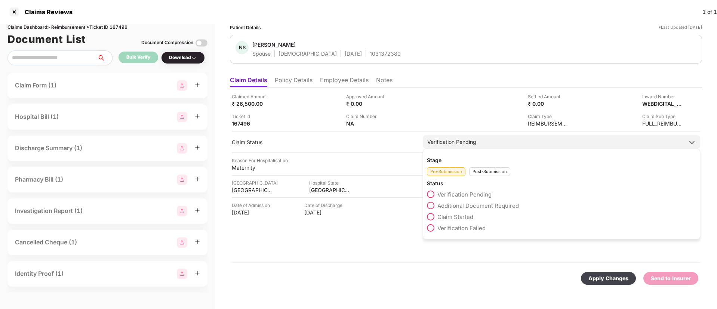
click at [492, 175] on div "Post-Submission" at bounding box center [489, 171] width 41 height 9
click at [432, 206] on span at bounding box center [430, 205] width 7 height 7
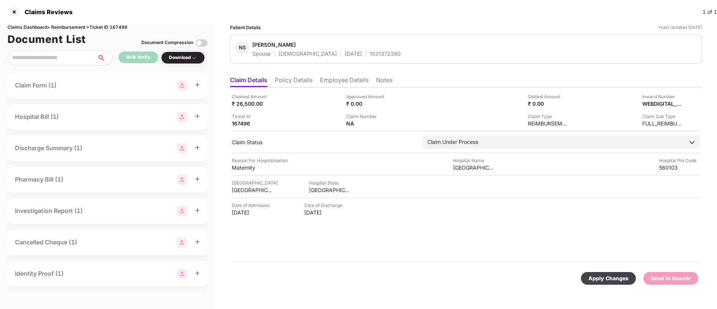
click at [609, 275] on div "Apply Changes" at bounding box center [608, 278] width 40 height 8
click at [370, 54] on div "1031372380" at bounding box center [385, 53] width 31 height 7
copy div "1031372380"
